Goal: Navigation & Orientation: Find specific page/section

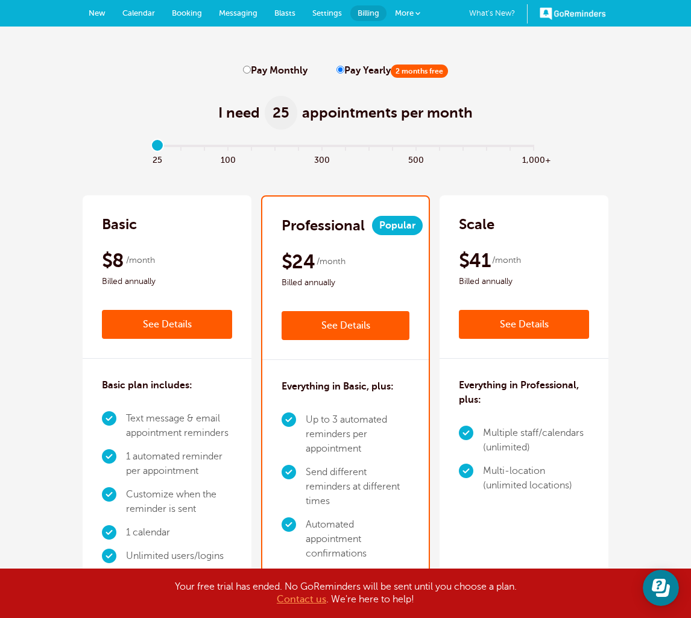
click at [145, 17] on link "Calendar" at bounding box center [138, 13] width 49 height 27
click at [129, 9] on span "Calendar" at bounding box center [138, 12] width 33 height 9
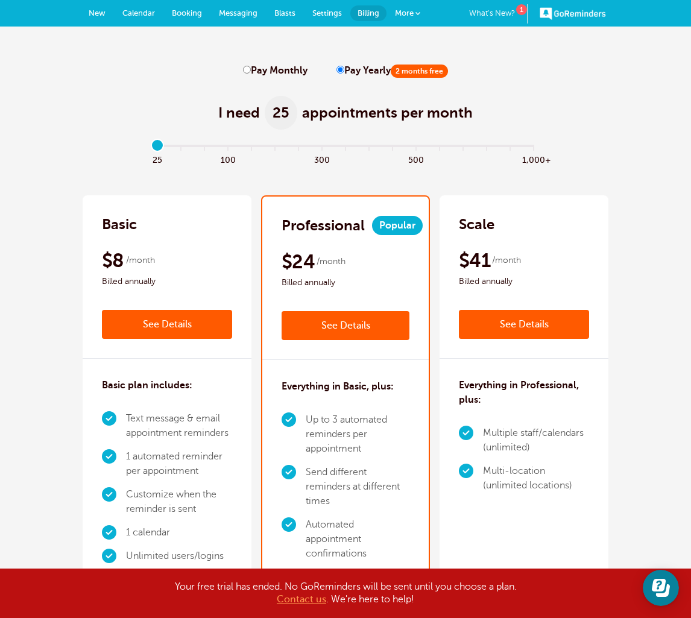
click at [134, 20] on link "Calendar" at bounding box center [138, 13] width 49 height 27
